Goal: Task Accomplishment & Management: Manage account settings

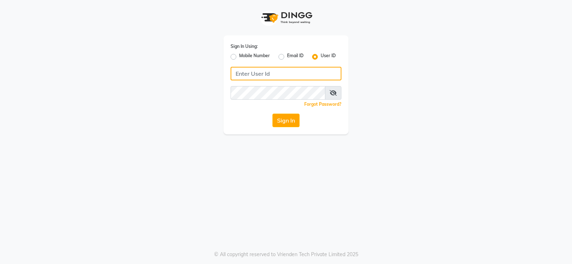
click at [251, 74] on input "Username" at bounding box center [286, 74] width 111 height 14
type input "Luckystylish"
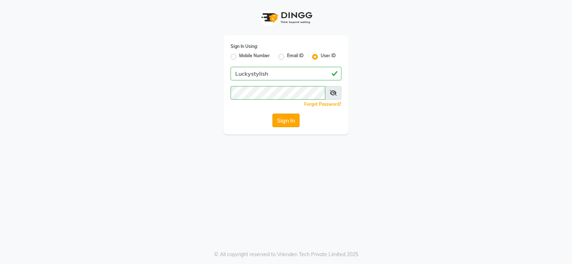
click at [282, 115] on button "Sign In" at bounding box center [285, 121] width 27 height 14
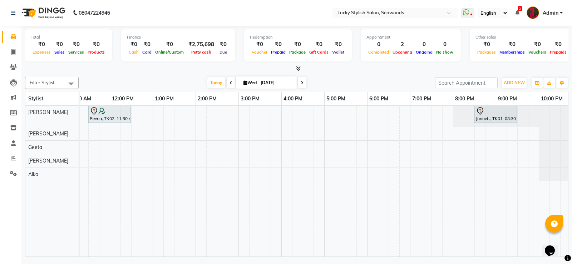
scroll to position [0, 241]
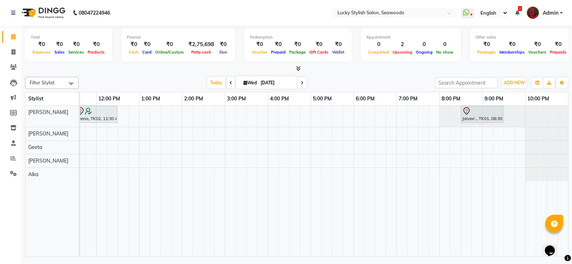
click at [301, 81] on icon at bounding box center [302, 83] width 3 height 4
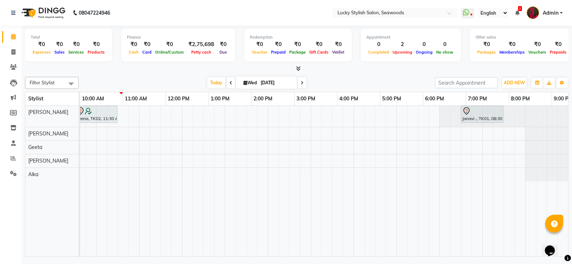
scroll to position [0, 172]
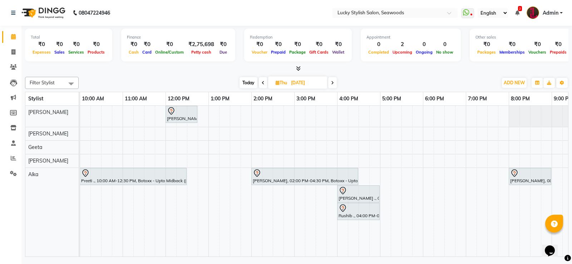
click at [266, 83] on span at bounding box center [263, 82] width 9 height 11
type input "[DATE]"
